Goal: Find specific page/section: Find specific page/section

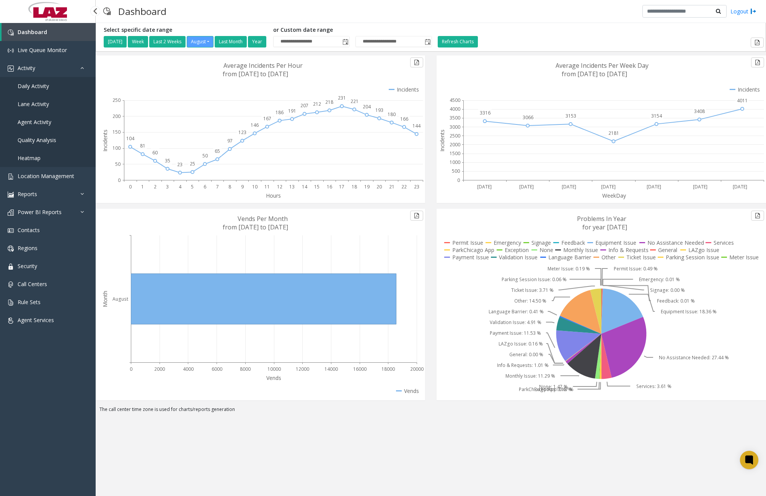
drag, startPoint x: 0, startPoint y: 0, endPoint x: 48, endPoint y: 88, distance: 100.7
click at [48, 88] on span "Daily Activity" at bounding box center [33, 85] width 31 height 7
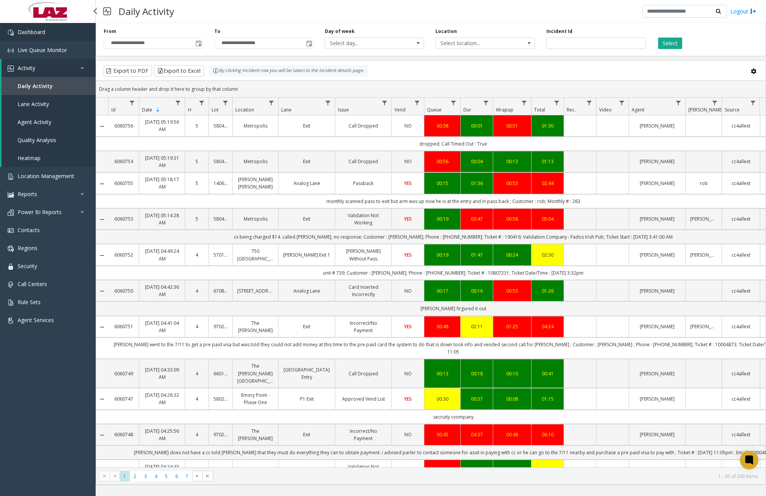
click at [49, 40] on link "Dashboard" at bounding box center [48, 32] width 96 height 18
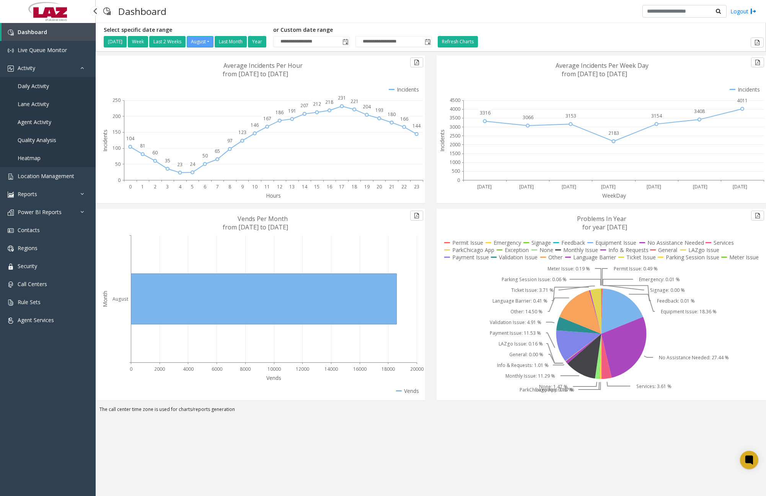
click at [51, 87] on link "Daily Activity" at bounding box center [48, 86] width 96 height 18
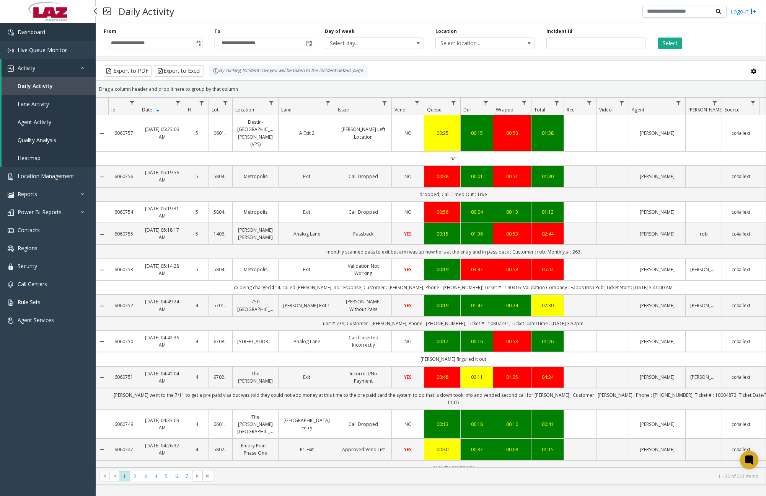
click at [48, 28] on link "Dashboard" at bounding box center [48, 32] width 96 height 18
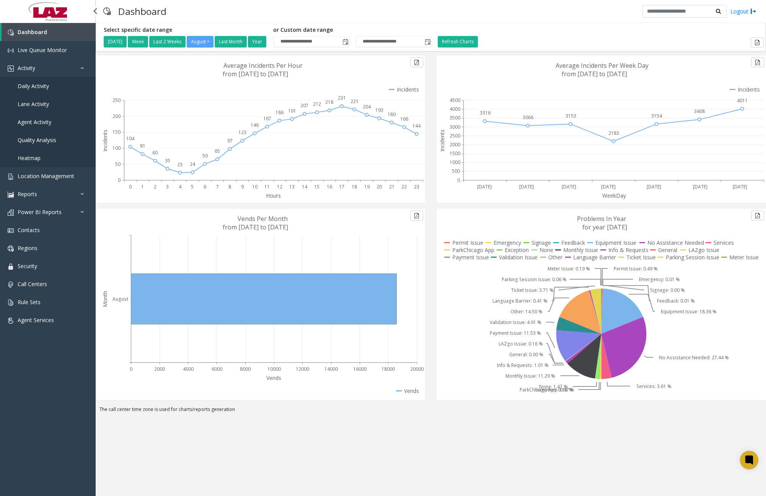
click at [43, 89] on span "Daily Activity" at bounding box center [33, 85] width 31 height 7
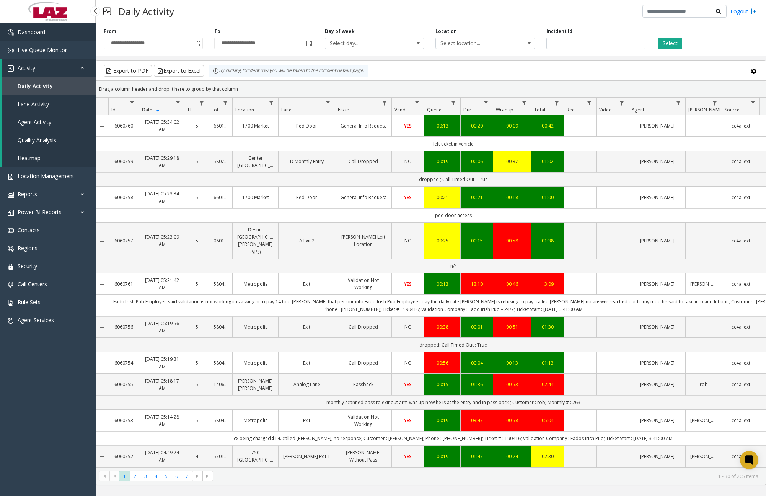
click at [34, 37] on link "Dashboard" at bounding box center [48, 32] width 96 height 18
